Goal: Transaction & Acquisition: Purchase product/service

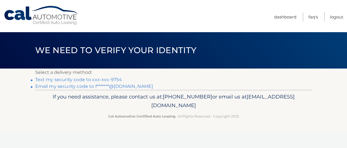
click at [113, 79] on link "Text my security code to xxx-xxx-9754" at bounding box center [78, 79] width 87 height 5
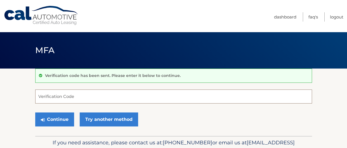
click at [156, 94] on input "Verification Code" at bounding box center [173, 97] width 277 height 14
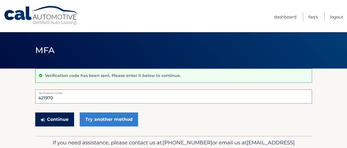
type input "421970"
click at [54, 118] on button "Continue" at bounding box center [54, 119] width 39 height 14
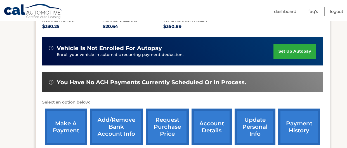
scroll to position [126, 0]
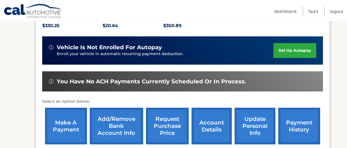
click at [58, 121] on link "make a payment" at bounding box center [66, 126] width 42 height 37
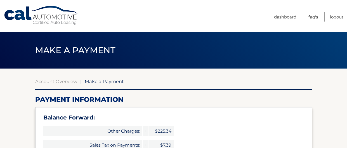
select select "NzBhZTg4NDAtYmQ3ZS00NDRiLWJiODgtMDkzNTY2M2EwMzU1"
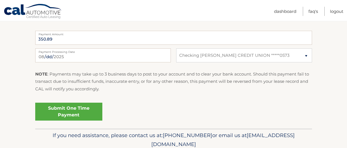
scroll to position [310, 0]
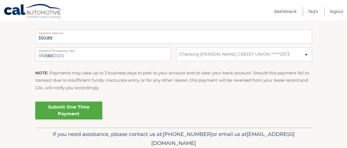
click at [72, 110] on link "Submit One Time Payment" at bounding box center [68, 111] width 67 height 18
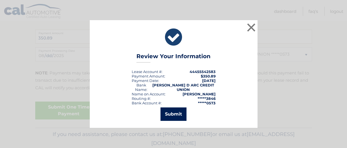
click at [177, 114] on button "Submit" at bounding box center [174, 113] width 26 height 13
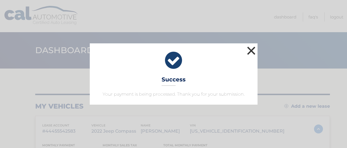
click at [251, 51] on button "×" at bounding box center [251, 50] width 11 height 11
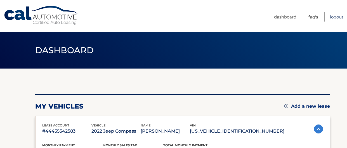
click at [333, 16] on link "Logout" at bounding box center [336, 16] width 13 height 9
